Goal: Information Seeking & Learning: Learn about a topic

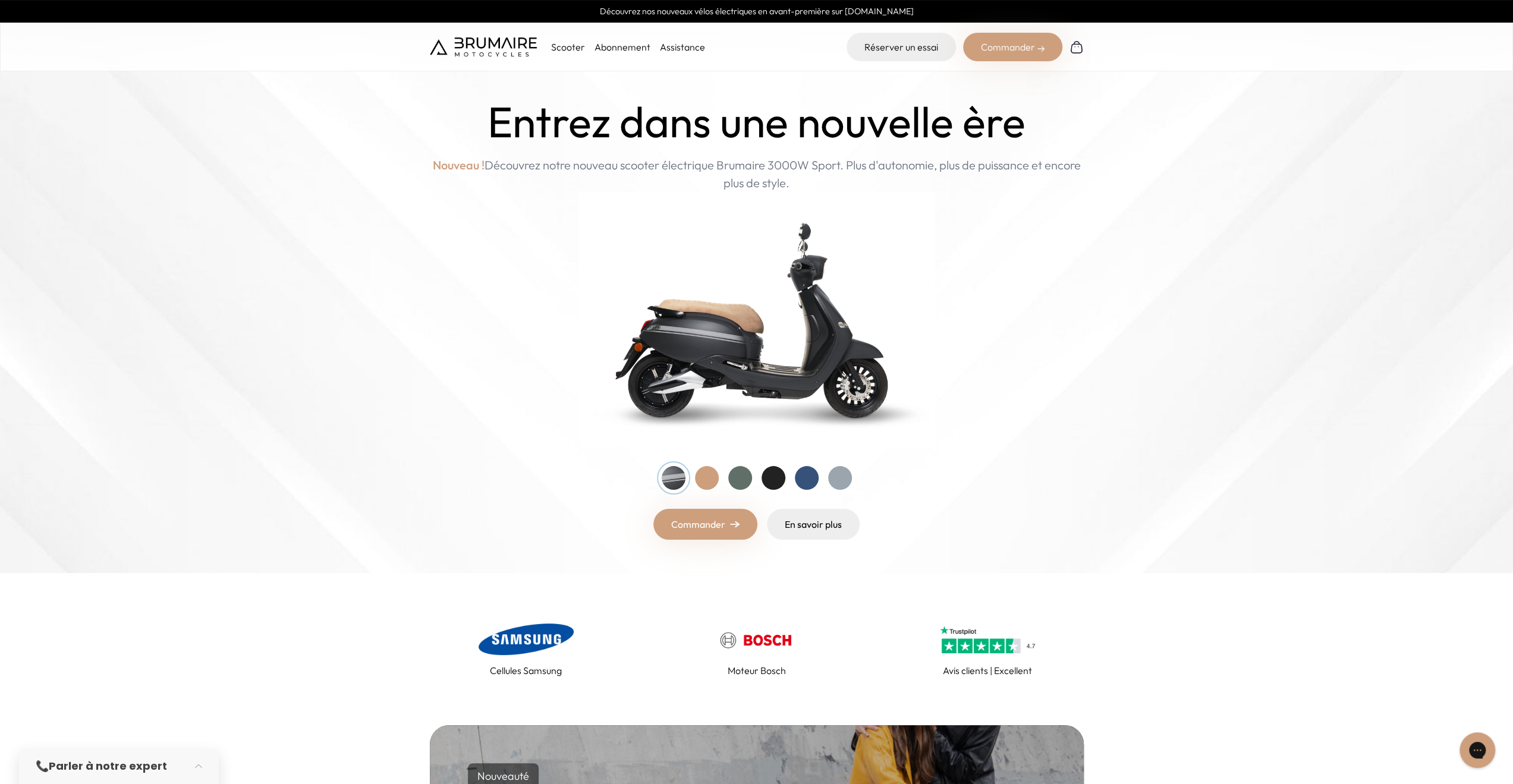
click at [563, 43] on p "Scooter" at bounding box center [568, 47] width 34 height 14
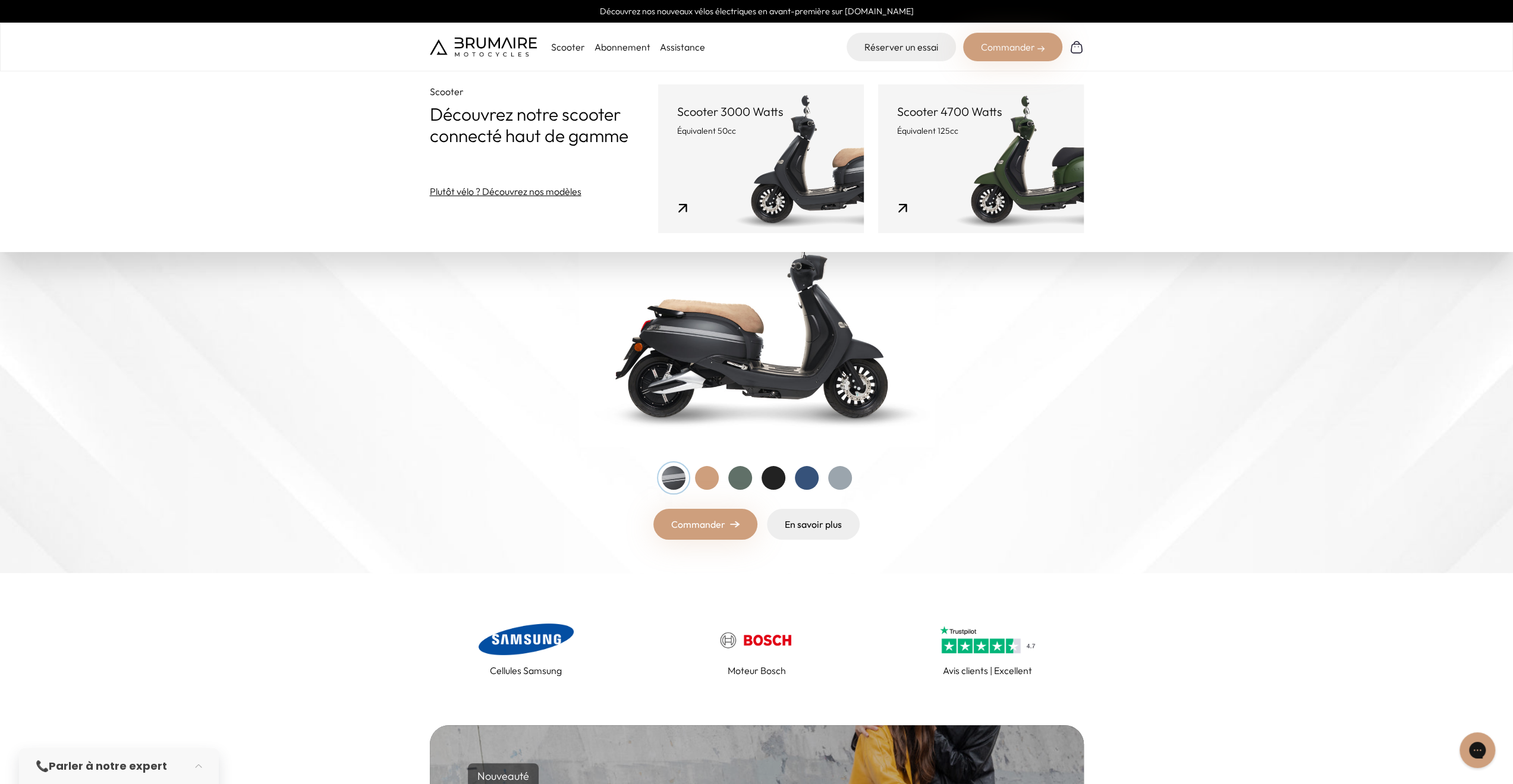
click at [692, 206] on link "Scooter 3000 Watts Équivalent 50cc" at bounding box center [761, 158] width 206 height 148
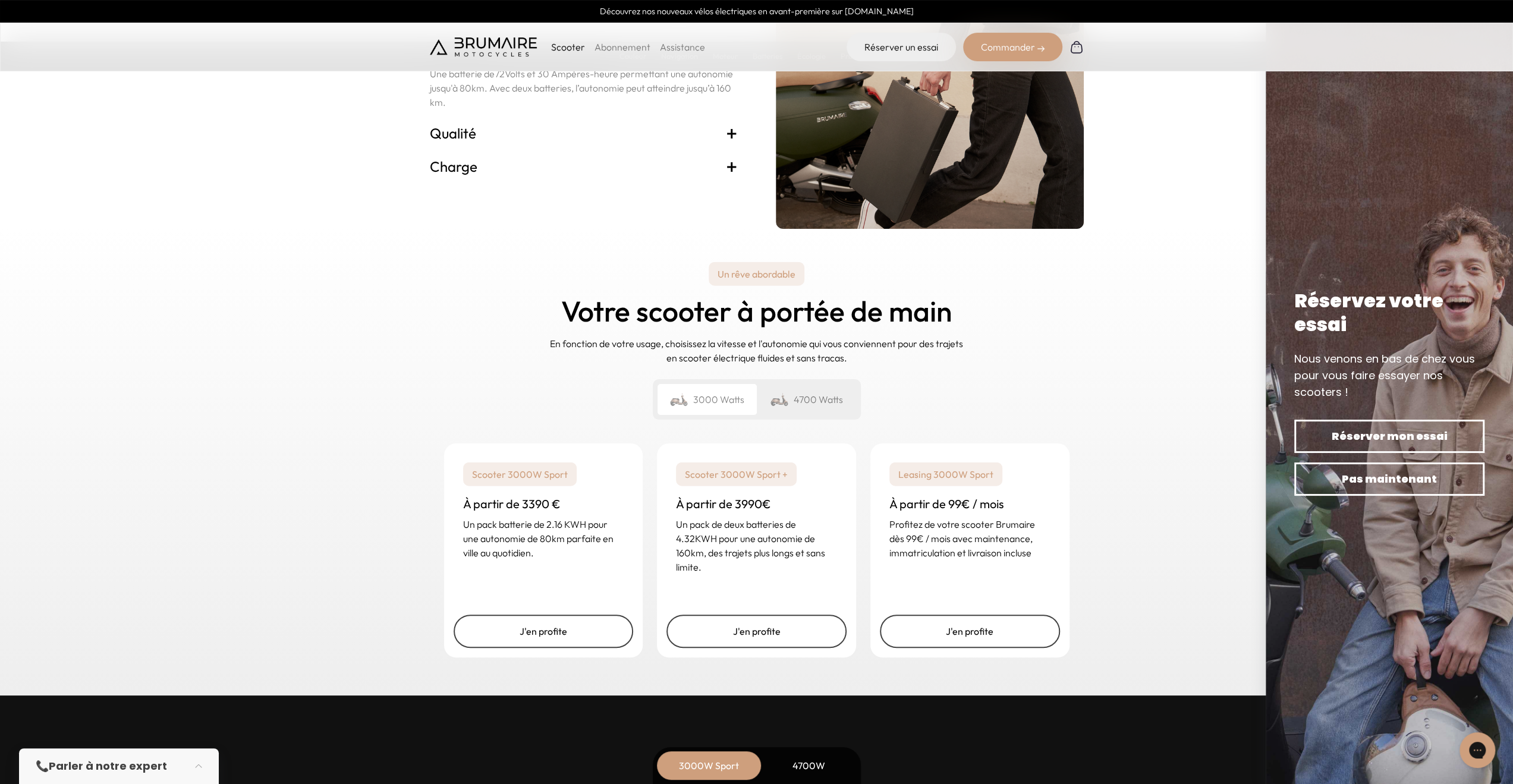
scroll to position [2377, 0]
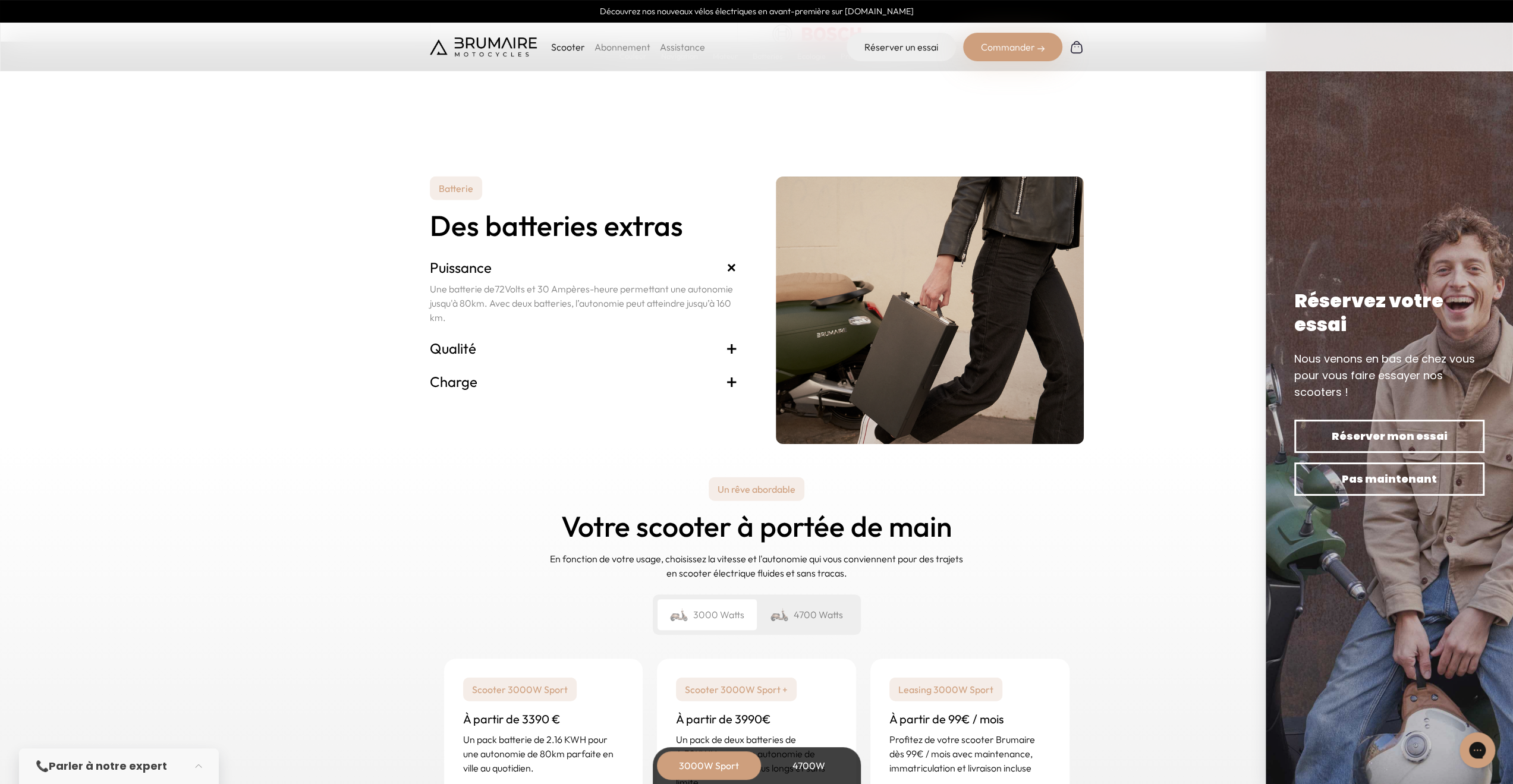
click at [733, 383] on span "+" at bounding box center [731, 381] width 12 height 19
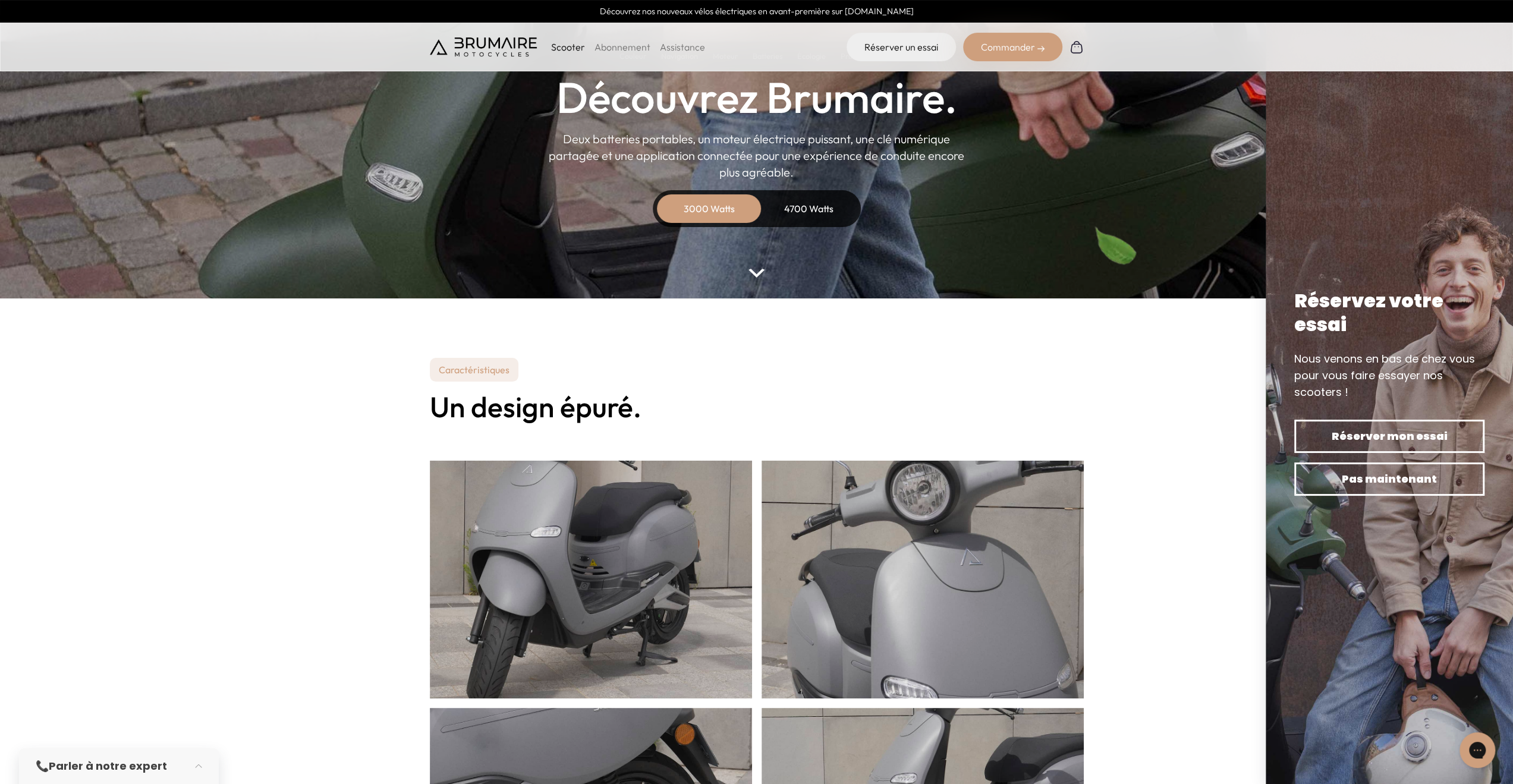
scroll to position [0, 0]
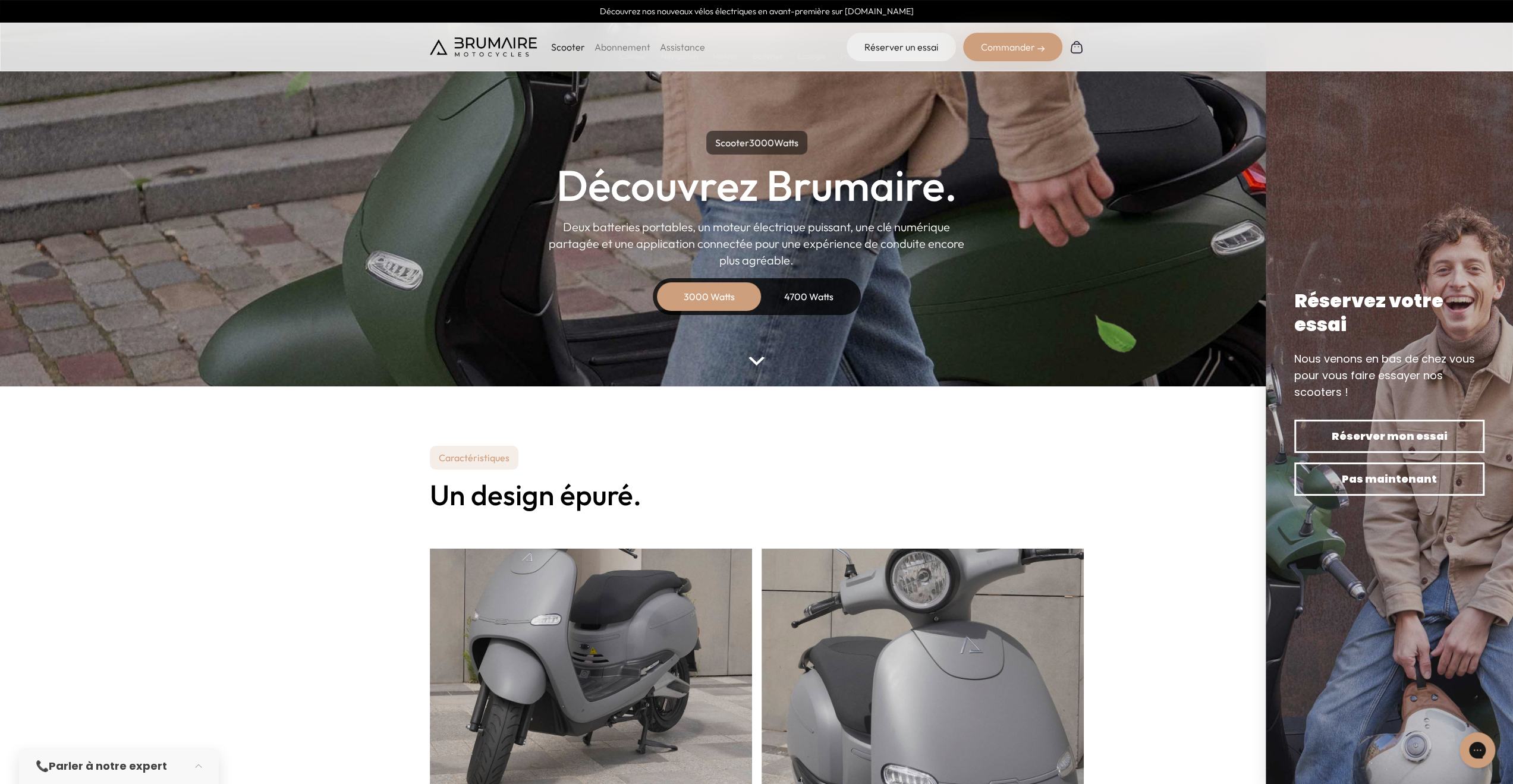
click at [677, 52] on link "Assistance" at bounding box center [683, 47] width 45 height 12
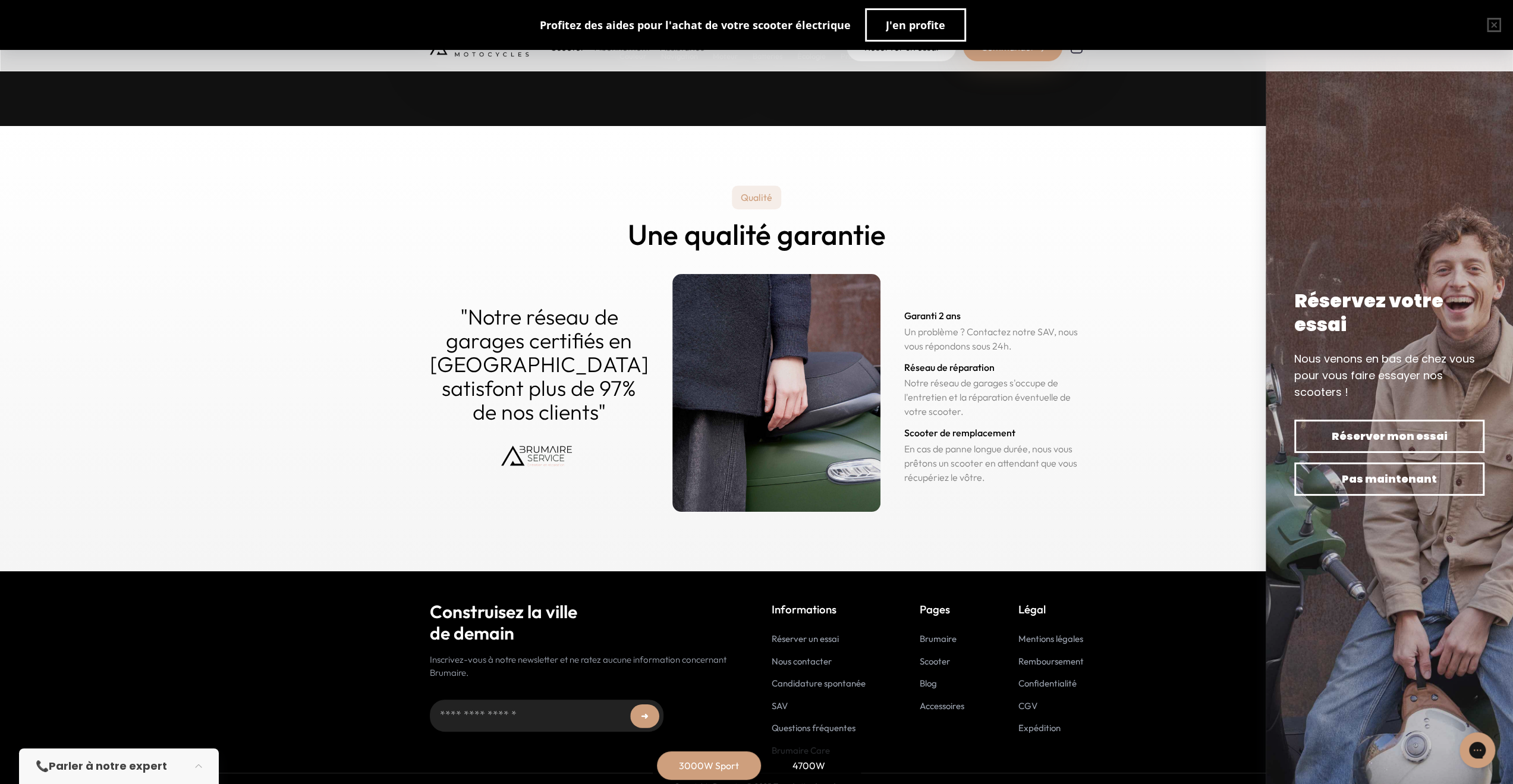
scroll to position [5617, 0]
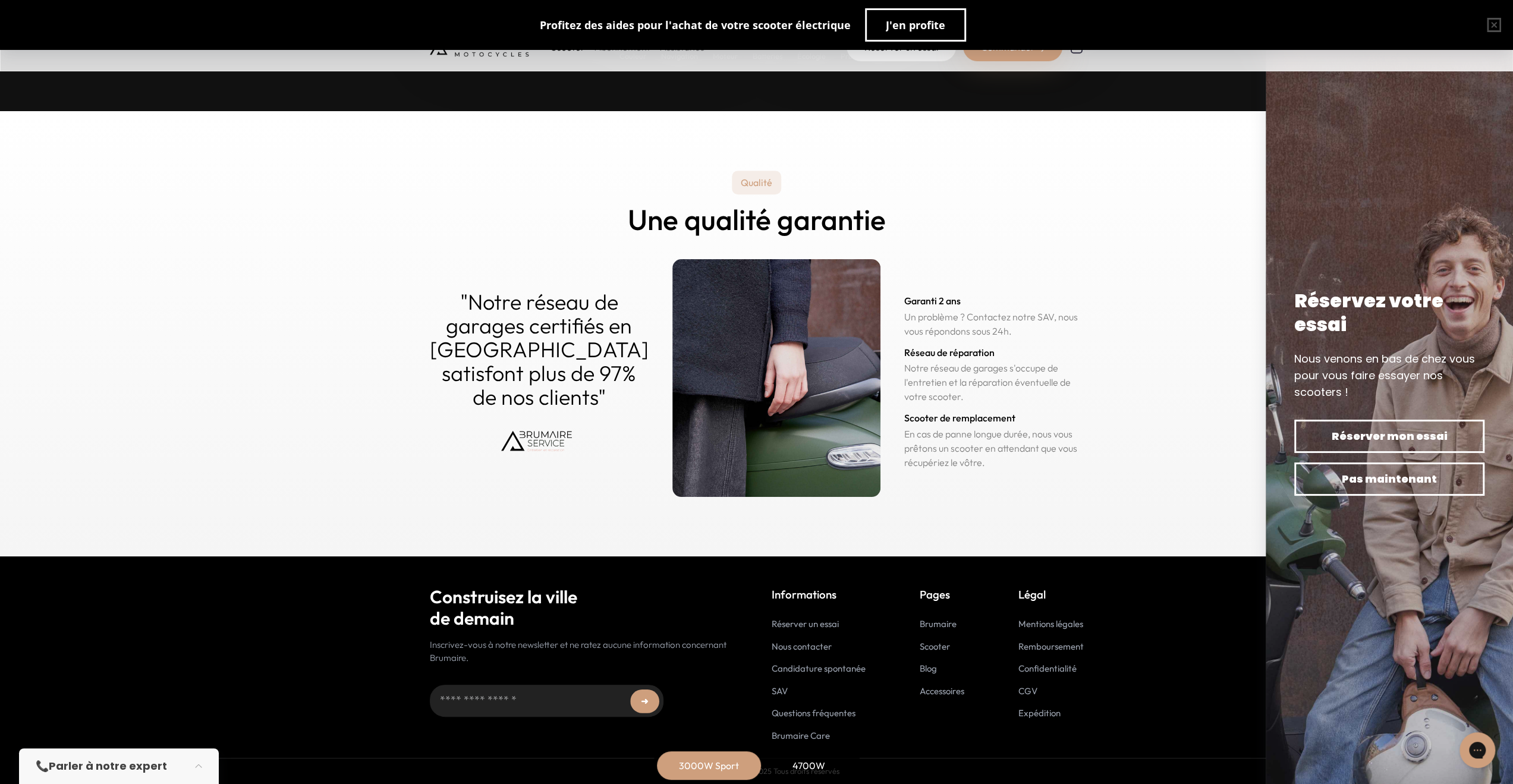
click at [845, 709] on link "Questions fréquentes" at bounding box center [814, 713] width 84 height 11
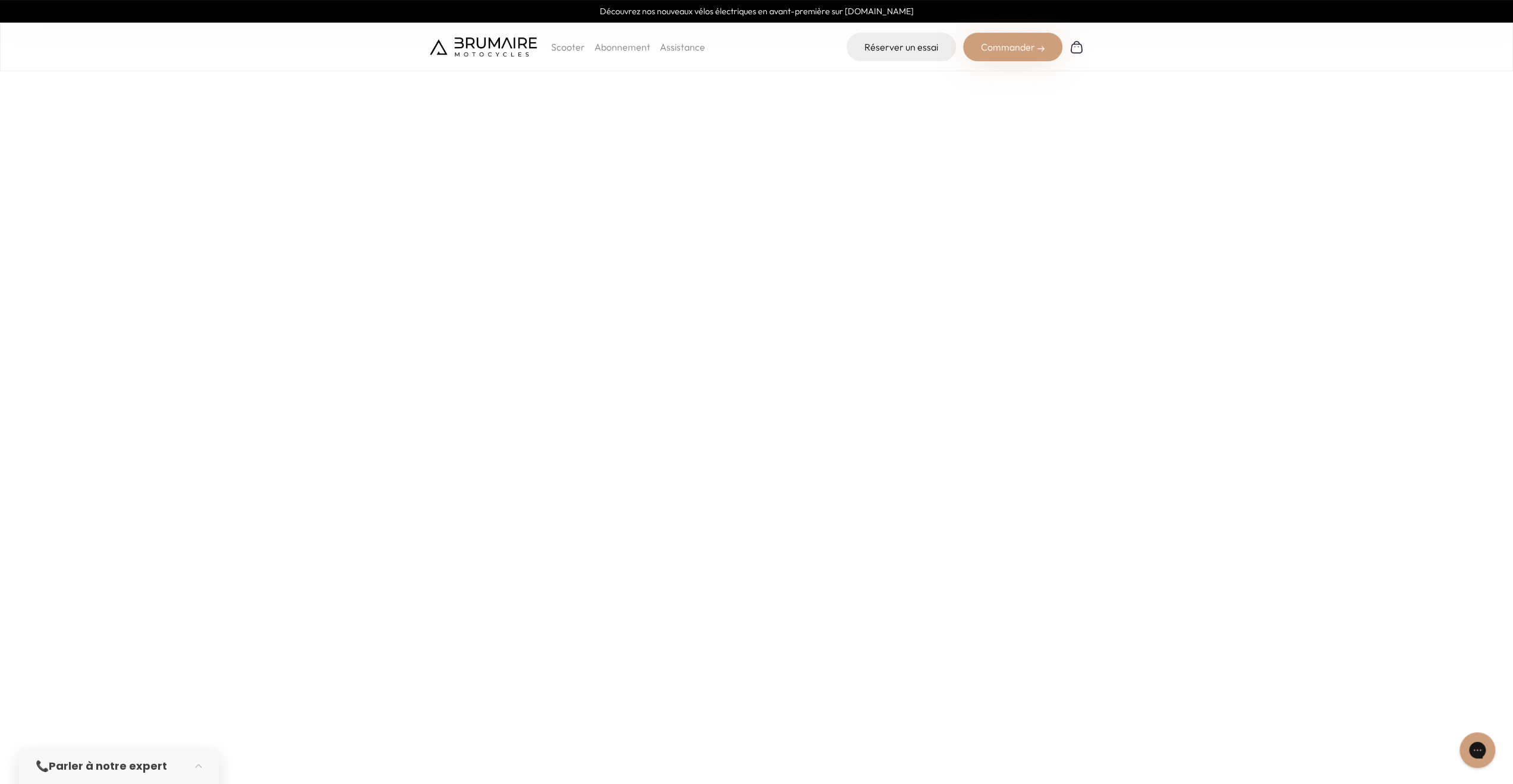
scroll to position [238, 0]
